Goal: Task Accomplishment & Management: Use online tool/utility

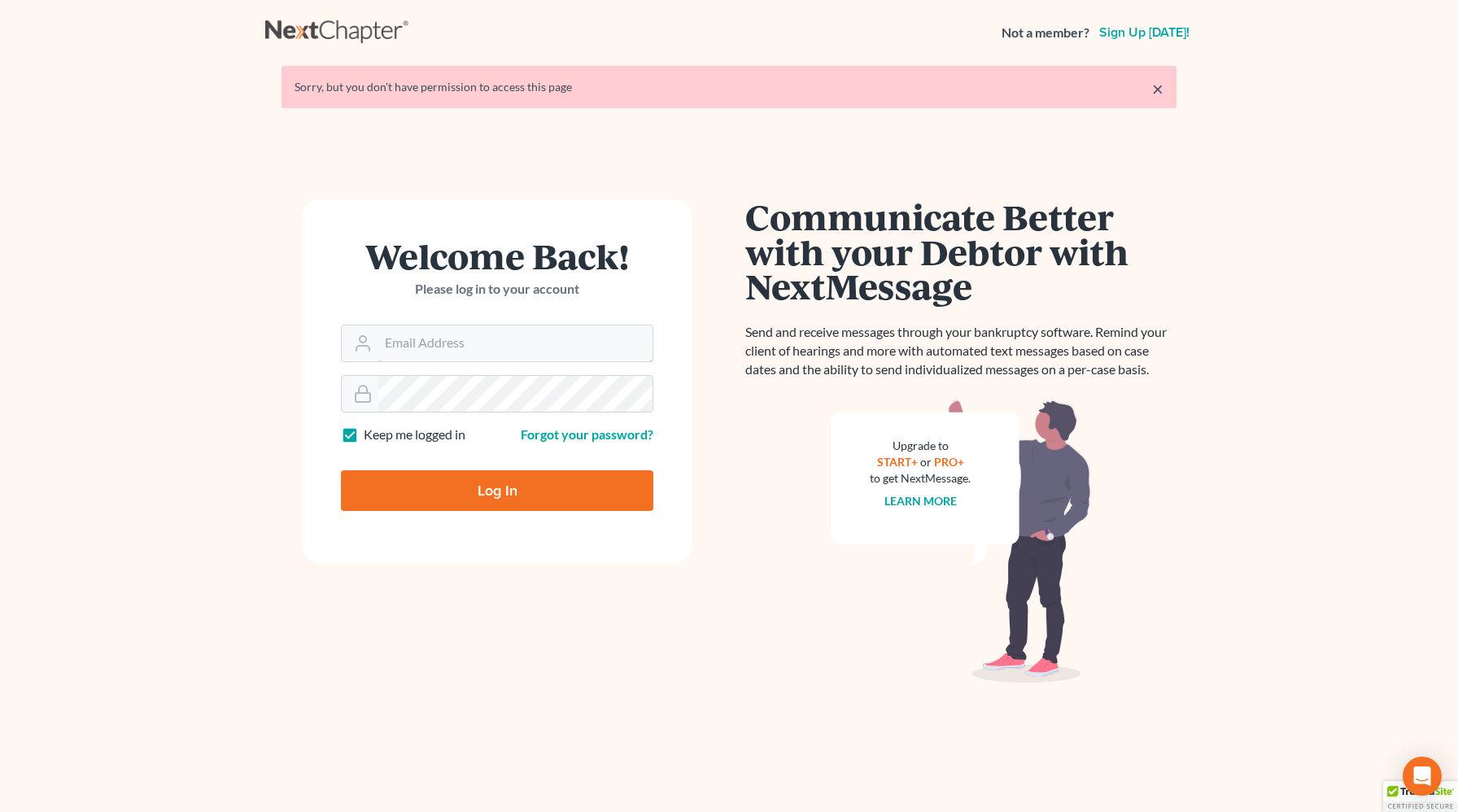
type input "[PERSON_NAME][EMAIL_ADDRESS][DOMAIN_NAME]"
click at [455, 503] on input "Log In" at bounding box center [497, 491] width 312 height 41
type input "Thinking..."
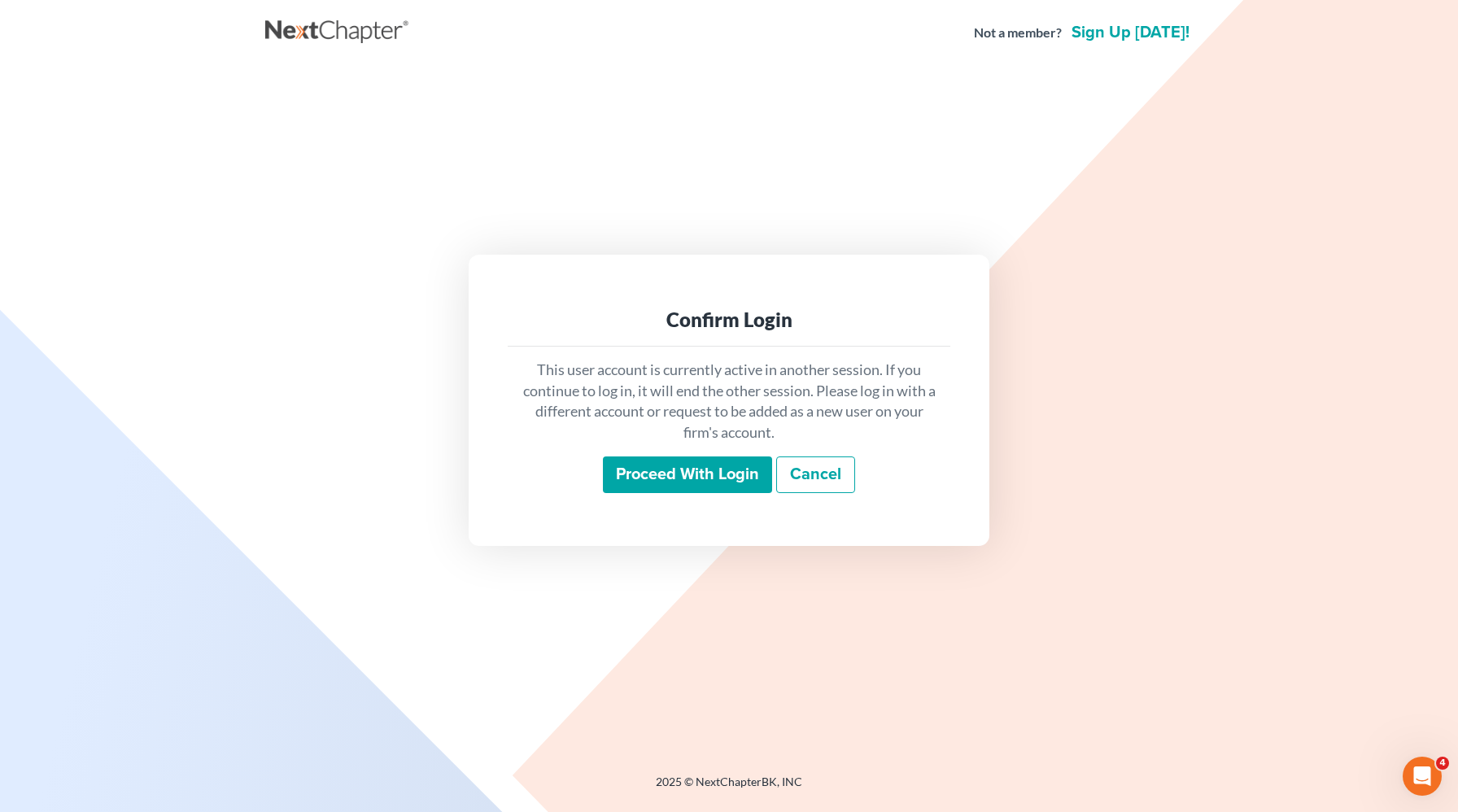
click at [643, 469] on input "Proceed with login" at bounding box center [687, 475] width 169 height 37
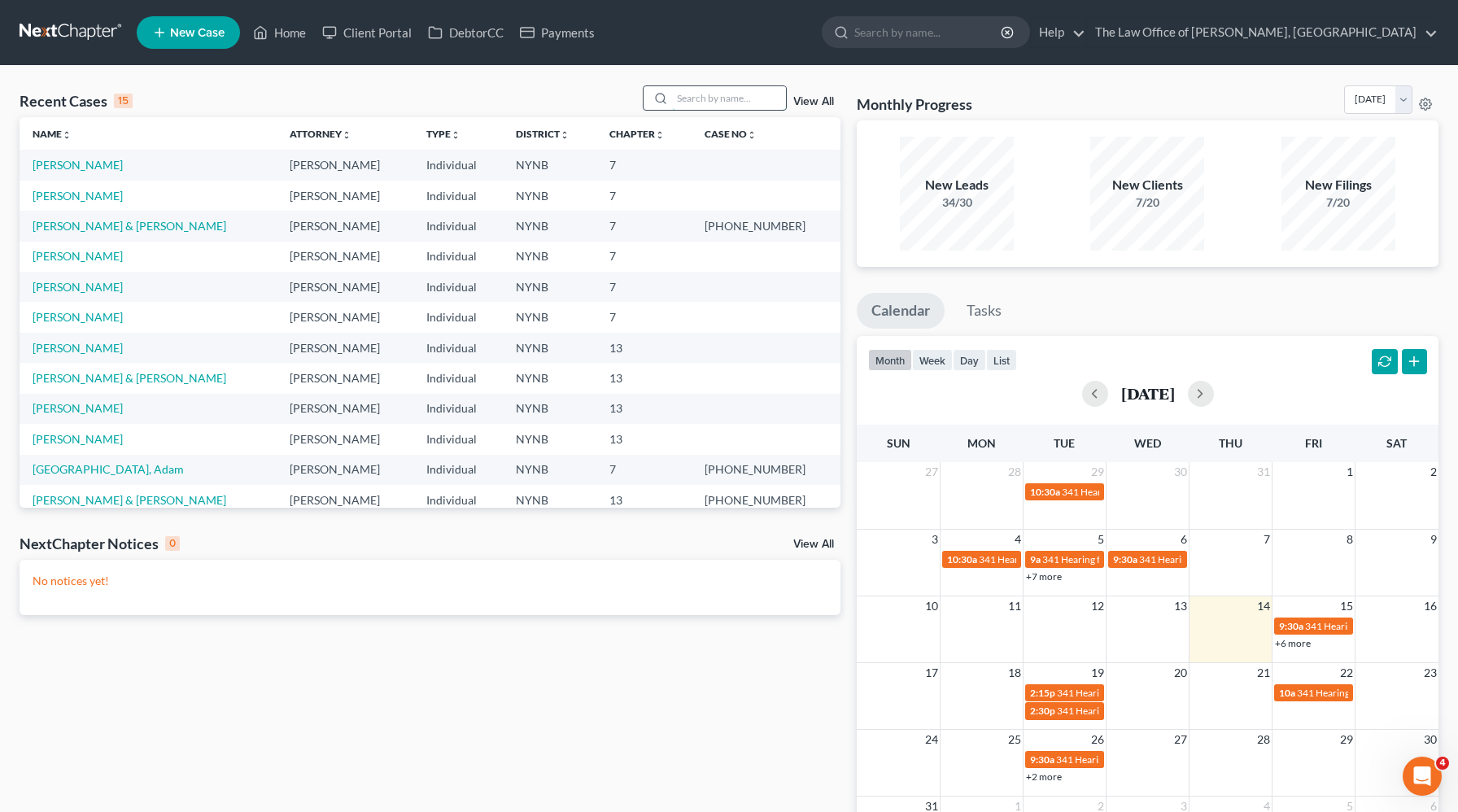
click at [733, 98] on input "search" at bounding box center [729, 98] width 114 height 23
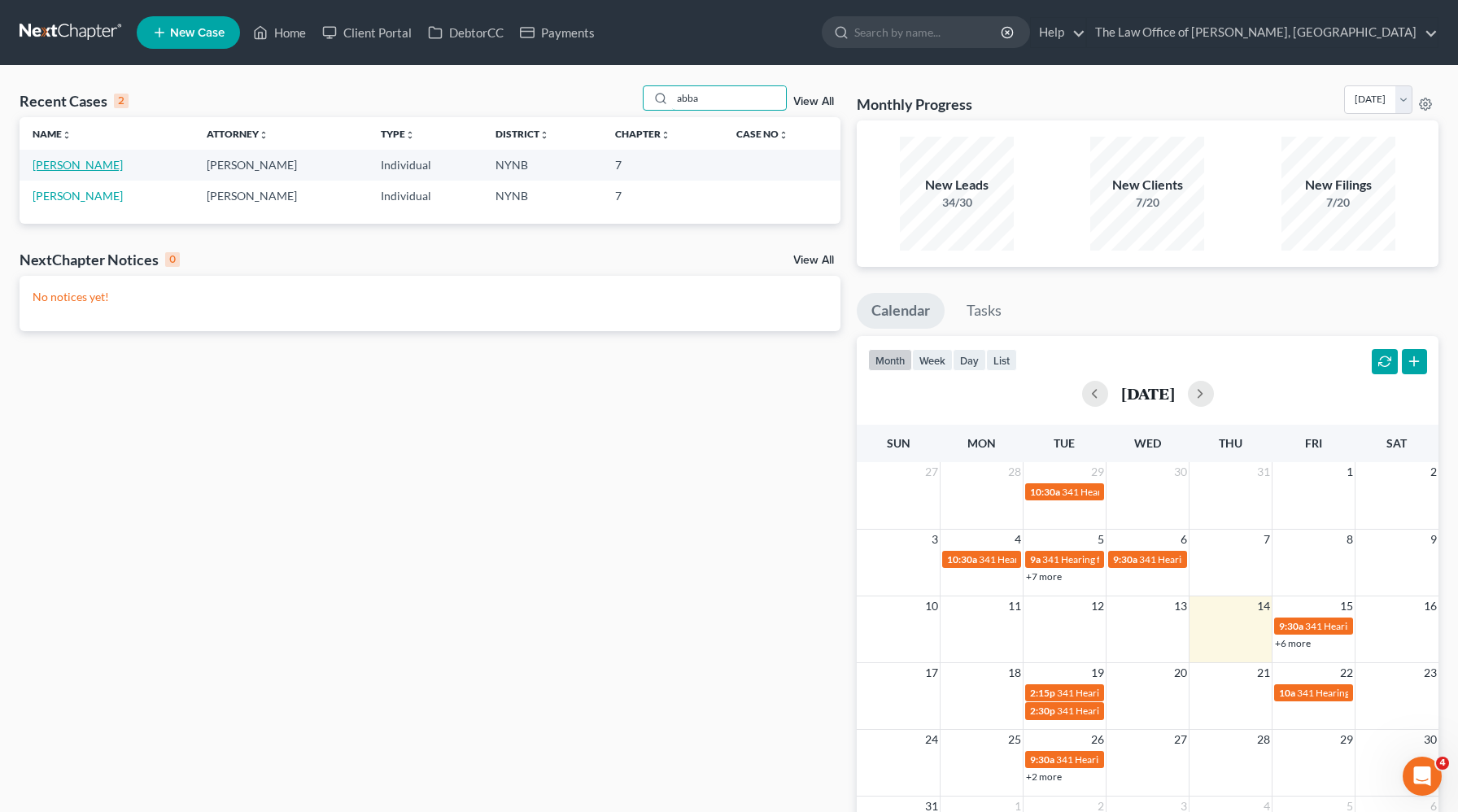
type input "abba"
click at [110, 169] on link "[PERSON_NAME]" at bounding box center [77, 164] width 91 height 14
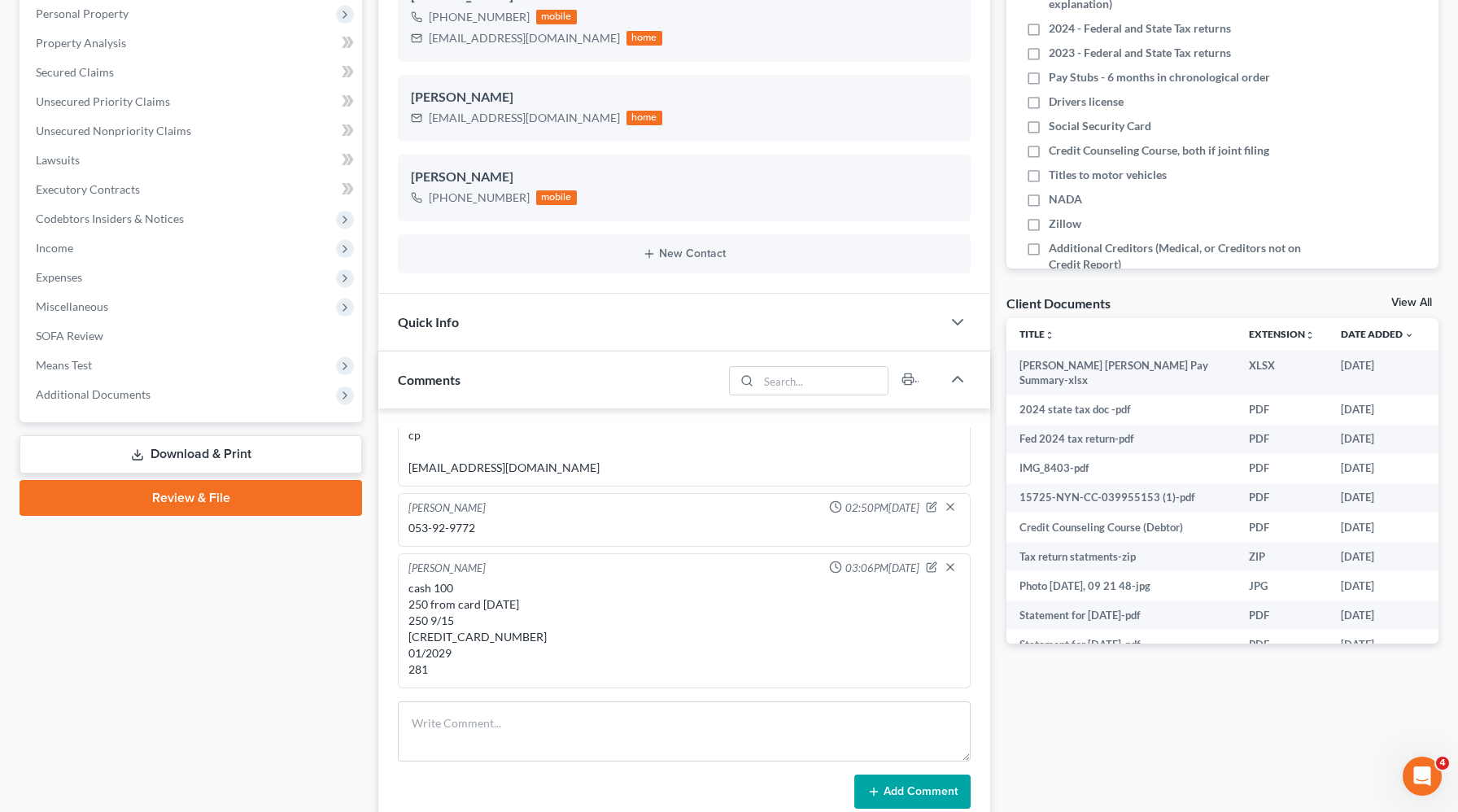
scroll to position [357, 0]
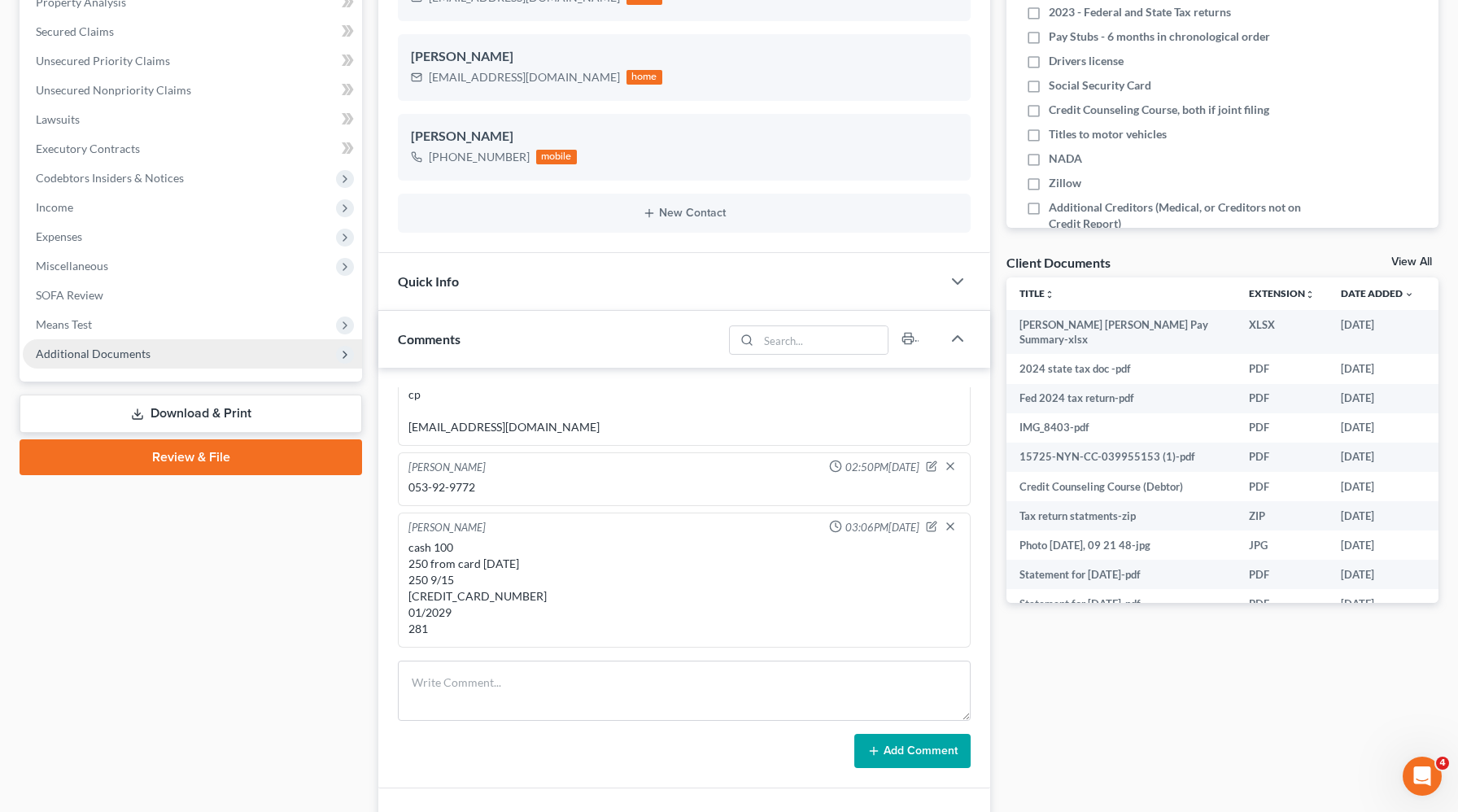
click at [114, 349] on span "Additional Documents" at bounding box center [93, 354] width 115 height 14
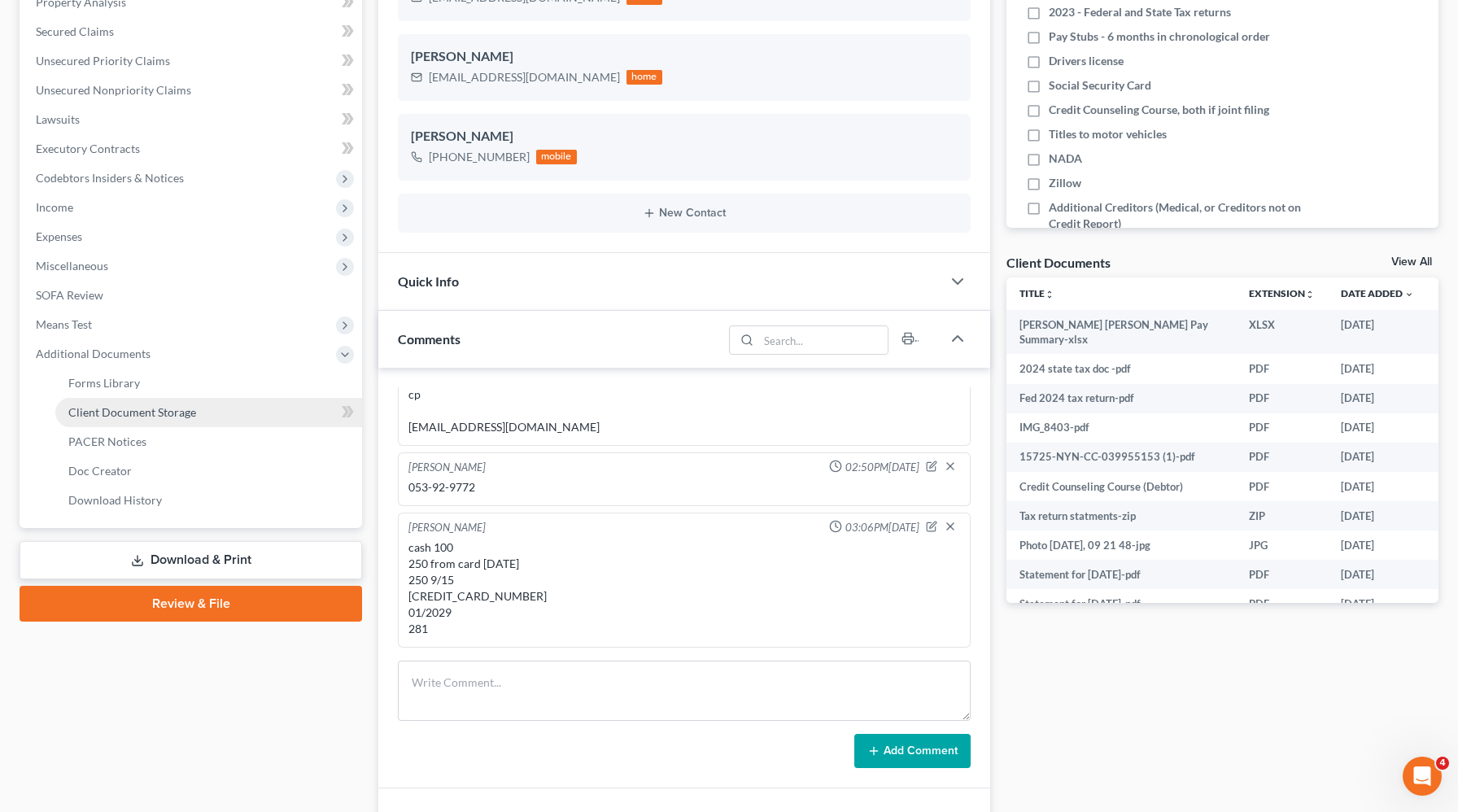
click at [123, 409] on span "Client Document Storage" at bounding box center [132, 412] width 128 height 14
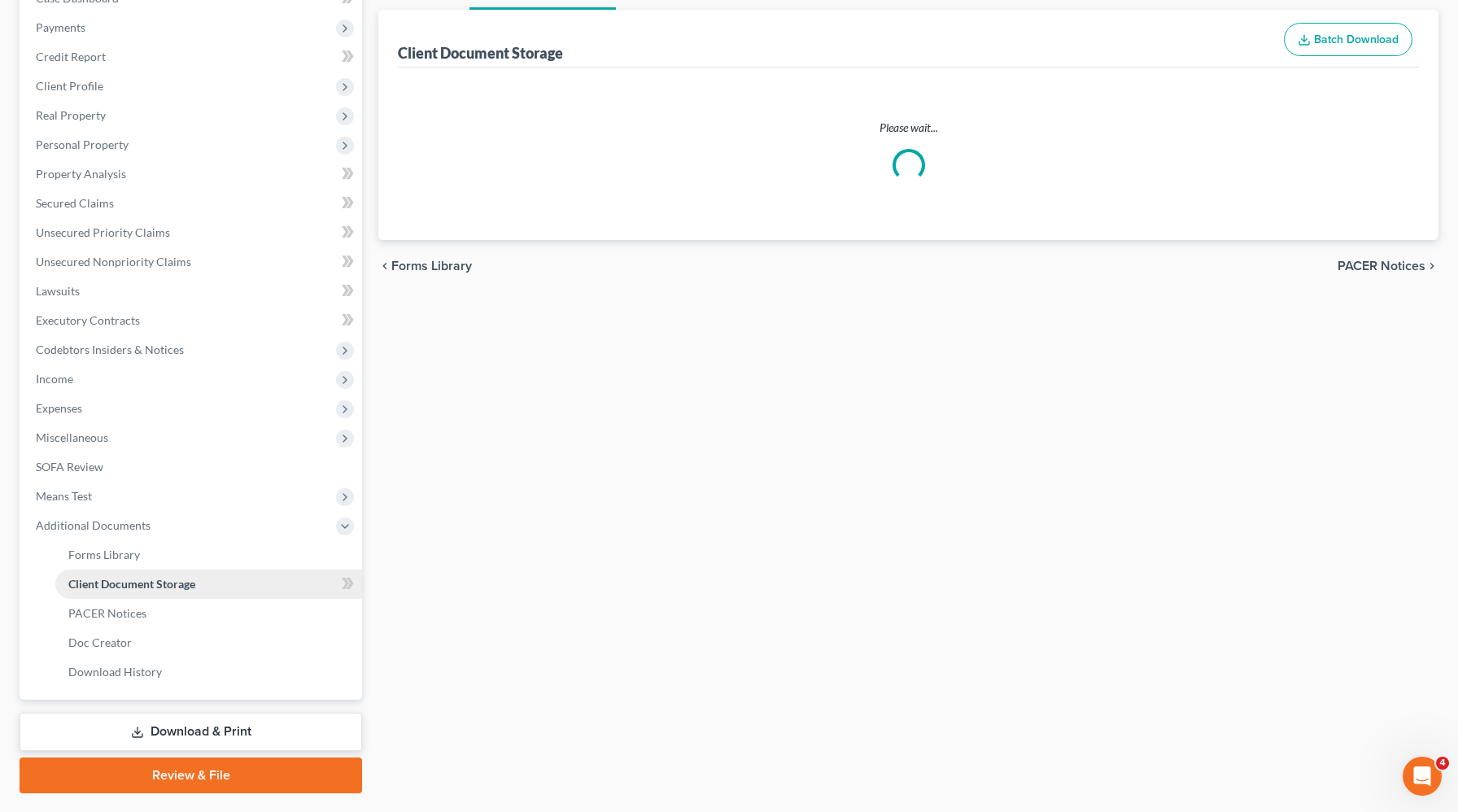
scroll to position [143, 0]
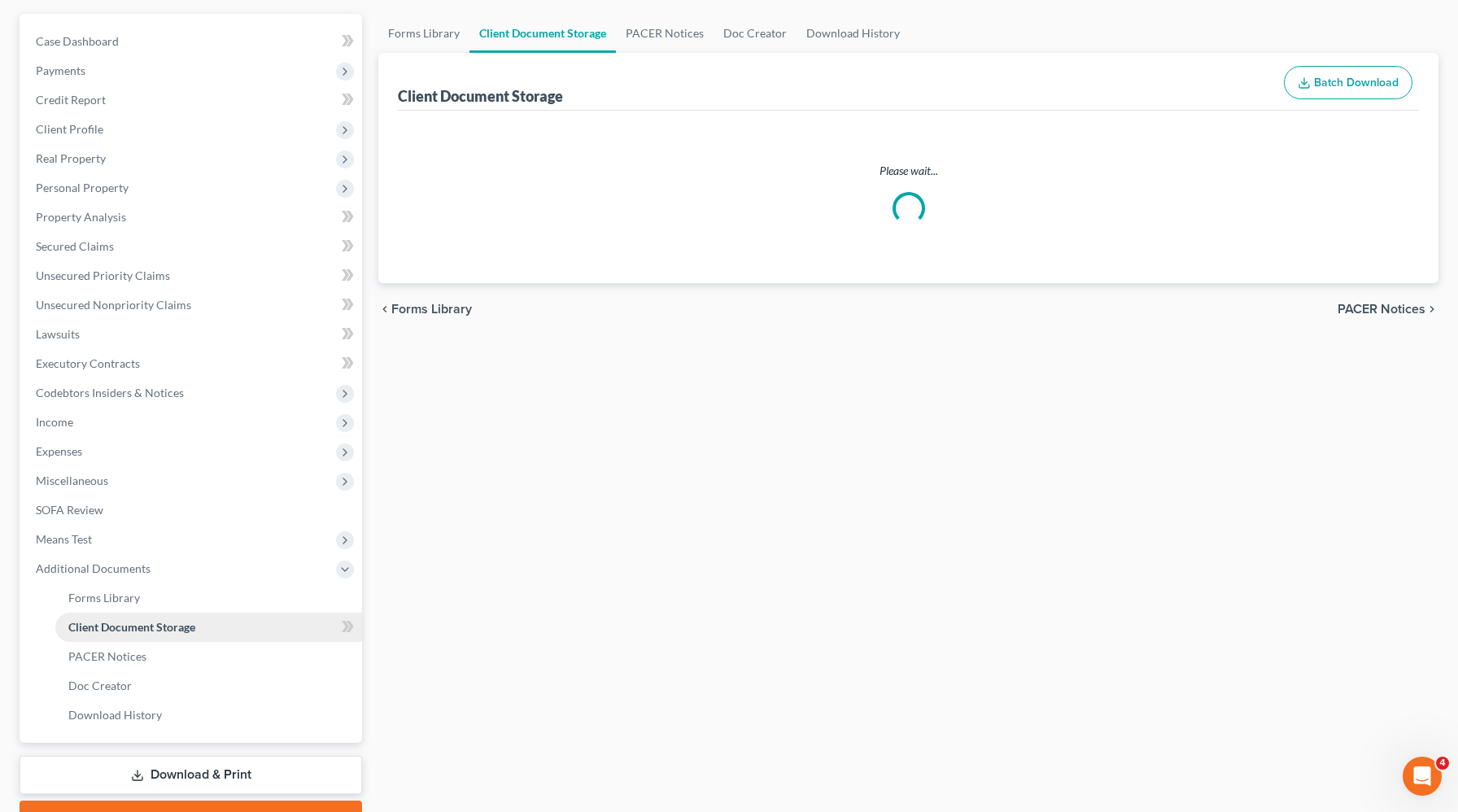
select select "1"
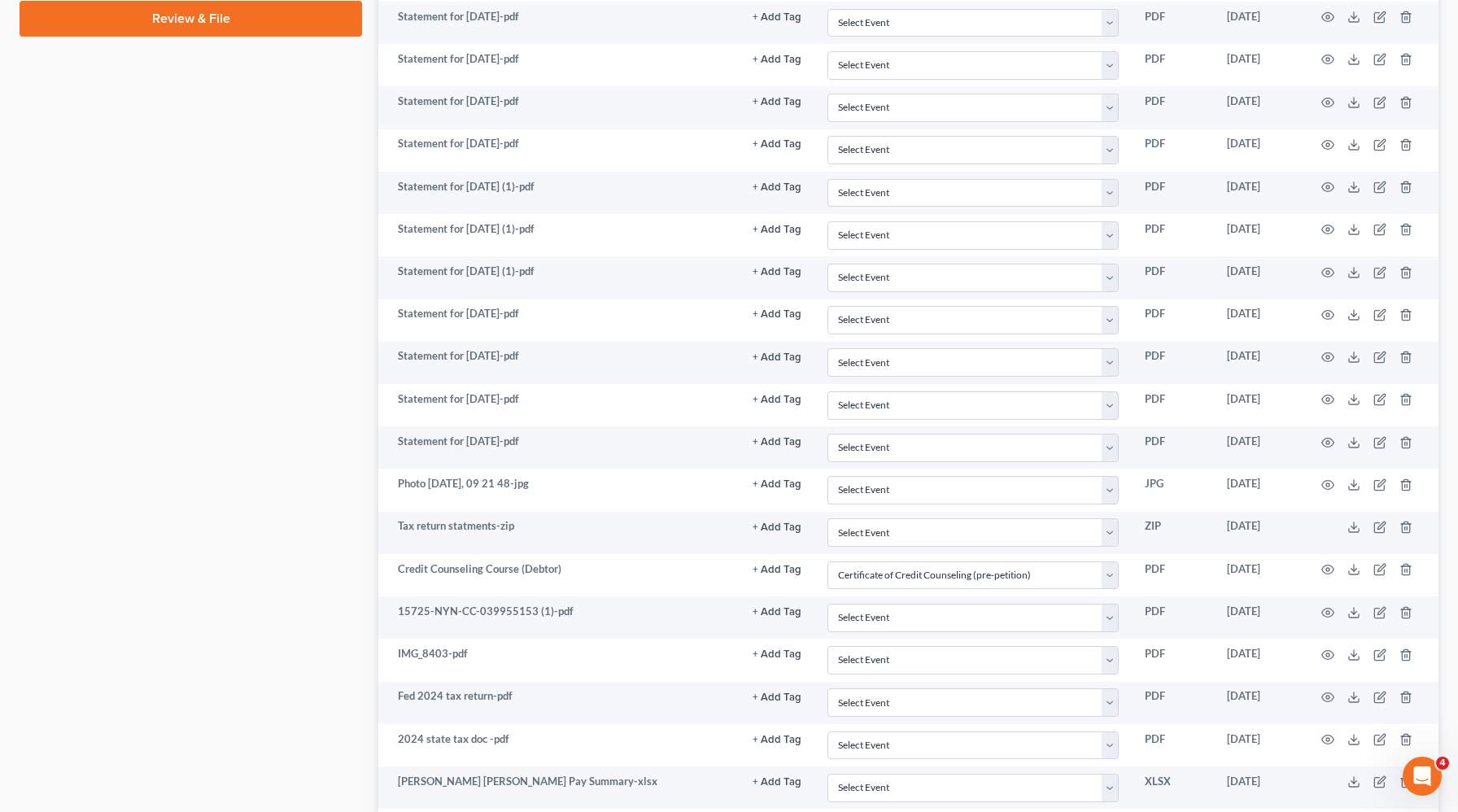
scroll to position [1066, 0]
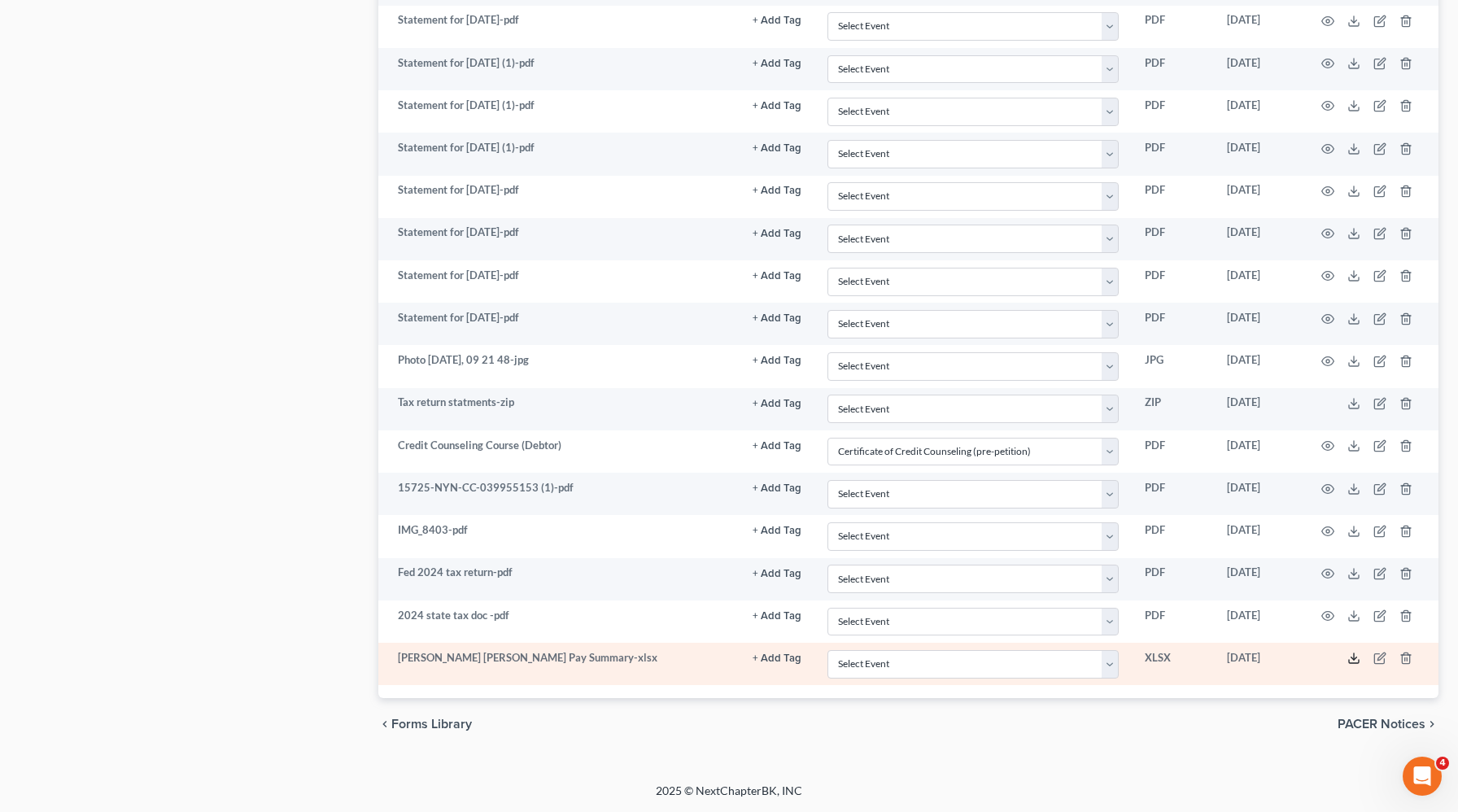
click at [1356, 660] on icon at bounding box center [1354, 658] width 13 height 13
click at [1357, 661] on icon at bounding box center [1354, 658] width 13 height 13
